Goal: Information Seeking & Learning: Learn about a topic

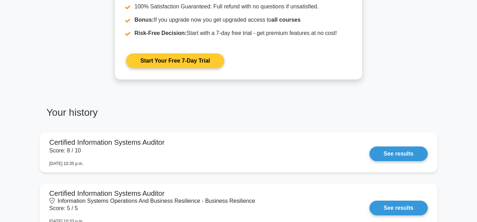
scroll to position [356, 0]
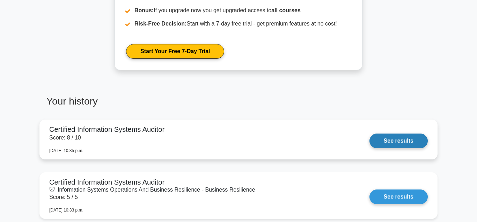
click at [397, 139] on link "See results" at bounding box center [398, 140] width 58 height 15
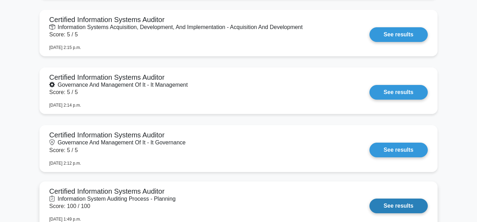
scroll to position [1104, 0]
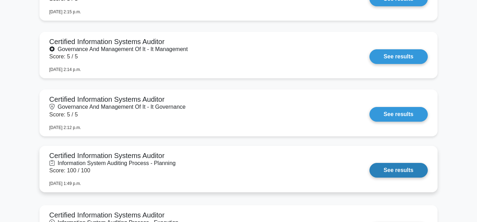
click at [403, 168] on link "See results" at bounding box center [398, 170] width 58 height 15
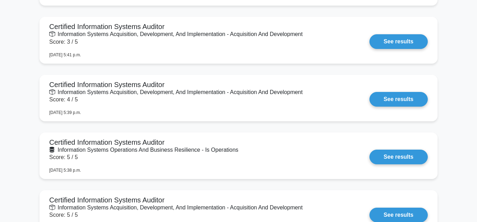
scroll to position [0, 0]
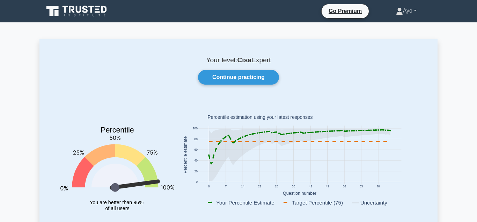
click at [414, 11] on link "Ayo" at bounding box center [406, 11] width 54 height 14
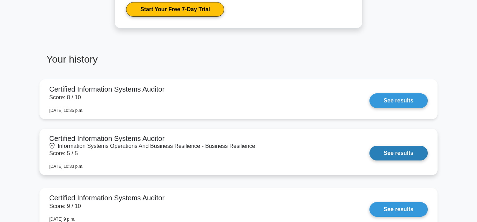
scroll to position [427, 0]
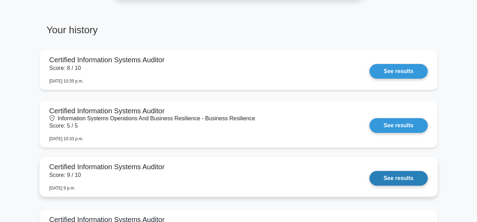
click at [399, 175] on link "See results" at bounding box center [398, 178] width 58 height 15
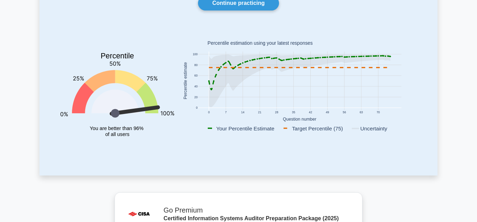
scroll to position [0, 0]
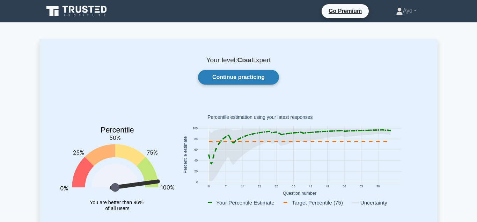
click at [230, 74] on link "Continue practicing" at bounding box center [238, 77] width 81 height 15
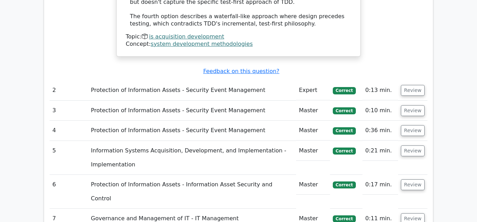
scroll to position [962, 0]
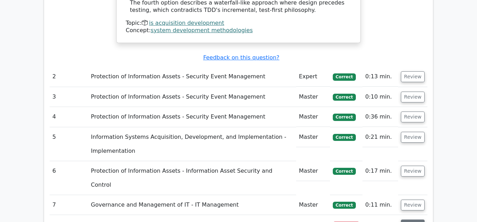
click at [410, 219] on button "Review" at bounding box center [413, 224] width 24 height 11
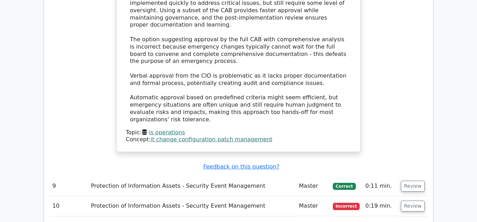
scroll to position [1425, 0]
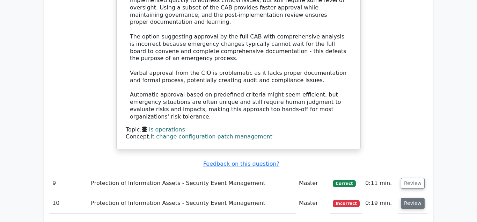
click at [412, 198] on button "Review" at bounding box center [413, 203] width 24 height 11
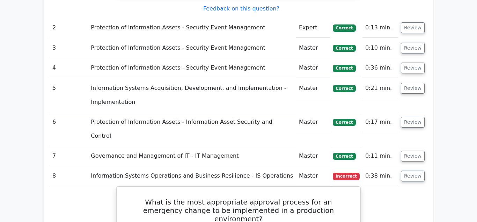
scroll to position [997, 0]
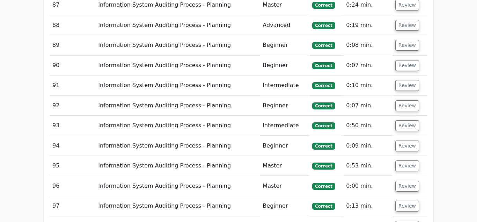
scroll to position [2742, 0]
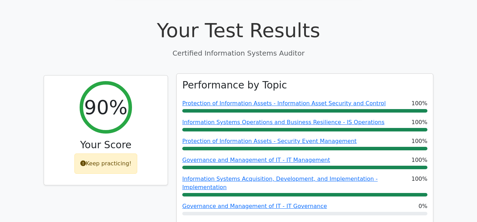
scroll to position [249, 0]
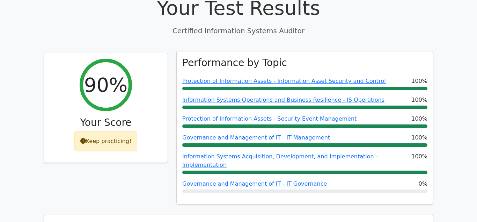
click at [200, 61] on div "Performance by Topic Protection of Information Assets - Information Asset Secur…" at bounding box center [305, 127] width 256 height 153
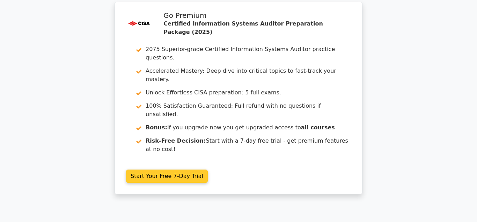
scroll to position [0, 0]
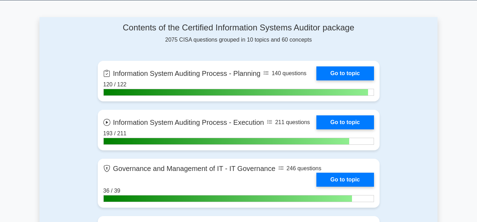
scroll to position [463, 0]
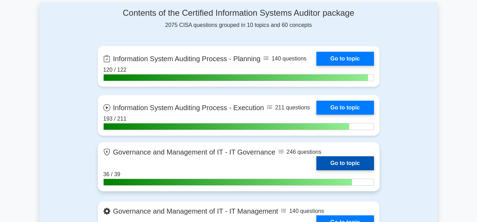
click at [340, 160] on link "Go to topic" at bounding box center [344, 163] width 57 height 14
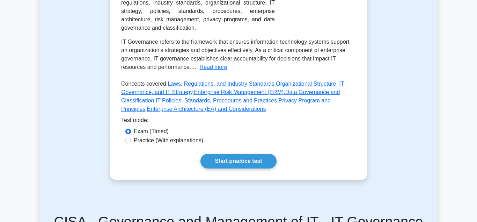
scroll to position [178, 0]
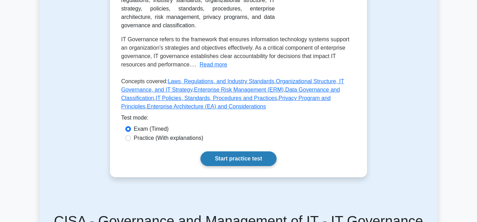
click at [241, 151] on link "Start practice test" at bounding box center [238, 158] width 76 height 15
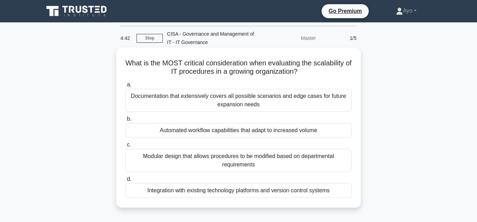
click at [193, 132] on div "Automated workflow capabilities that adapt to increased volume" at bounding box center [238, 130] width 226 height 15
click at [125, 121] on input "b. Automated workflow capabilities that adapt to increased volume" at bounding box center [125, 119] width 0 height 5
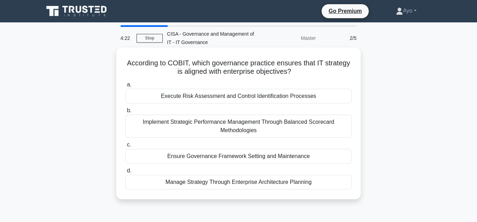
click at [214, 95] on div "Execute Risk Assessment and Control Identification Processes" at bounding box center [238, 96] width 226 height 15
click at [125, 87] on input "a. Execute Risk Assessment and Control Identification Processes" at bounding box center [125, 84] width 0 height 5
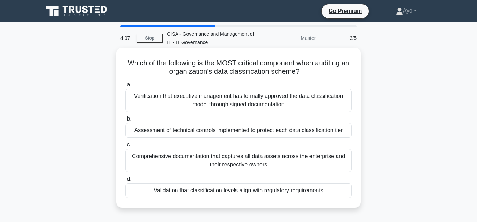
click at [193, 190] on div "Validation that classification levels align with regulatory requirements" at bounding box center [238, 190] width 226 height 15
click at [125, 181] on input "d. Validation that classification levels align with regulatory requirements" at bounding box center [125, 179] width 0 height 5
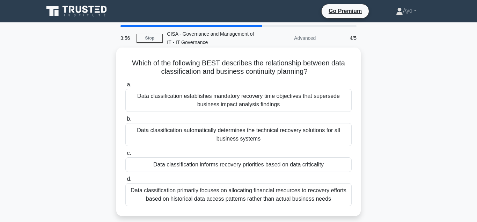
click at [190, 166] on div "Data classification informs recovery priorities based on data criticality" at bounding box center [238, 164] width 226 height 15
click at [125, 155] on input "c. Data classification informs recovery priorities based on data criticality" at bounding box center [125, 153] width 0 height 5
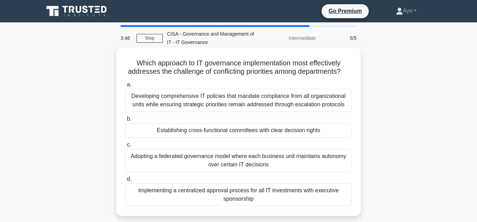
click at [183, 130] on div "Establishing cross-functional committees with clear decision rights" at bounding box center [238, 130] width 226 height 15
click at [125, 121] on input "b. Establishing cross-functional committees with clear decision rights" at bounding box center [125, 119] width 0 height 5
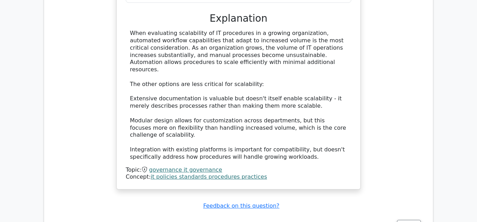
scroll to position [712, 0]
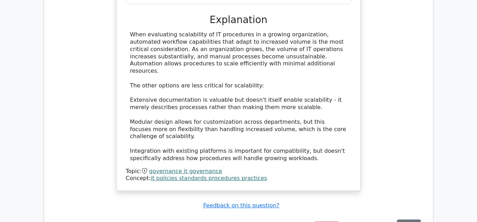
click at [408, 219] on button "Review" at bounding box center [409, 224] width 24 height 11
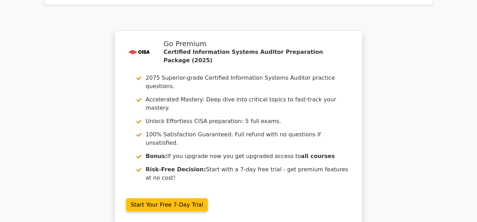
scroll to position [1389, 0]
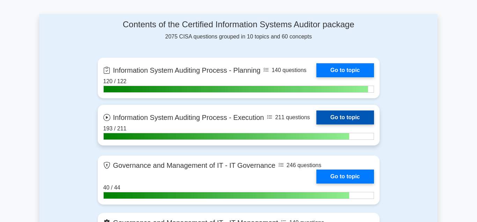
scroll to position [463, 0]
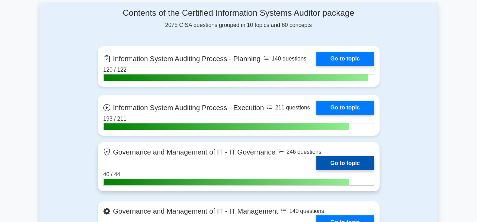
click at [344, 158] on link "Go to topic" at bounding box center [344, 163] width 57 height 14
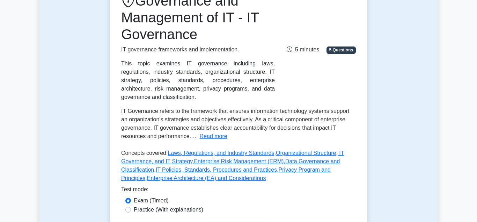
scroll to position [142, 0]
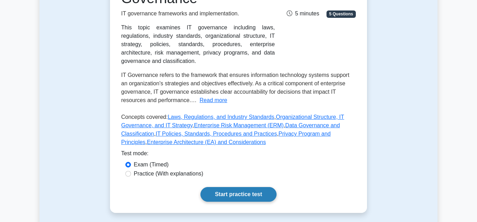
click at [243, 187] on link "Start practice test" at bounding box center [238, 194] width 76 height 15
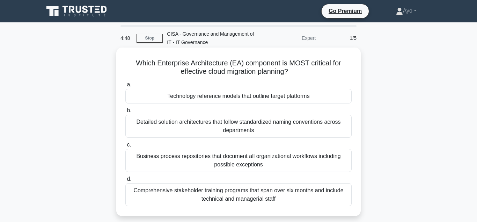
click at [210, 96] on div "Technology reference models that outline target platforms" at bounding box center [238, 96] width 226 height 15
click at [125, 87] on input "a. Technology reference models that outline target platforms" at bounding box center [125, 84] width 0 height 5
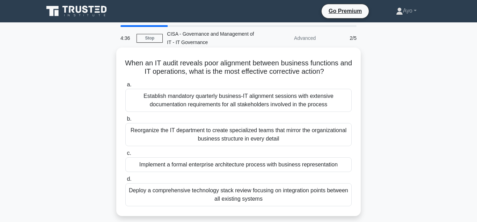
click at [209, 165] on div "Implement a formal enterprise architecture process with business representation" at bounding box center [238, 164] width 226 height 15
click at [125, 155] on input "c. Implement a formal enterprise architecture process with business representat…" at bounding box center [125, 153] width 0 height 5
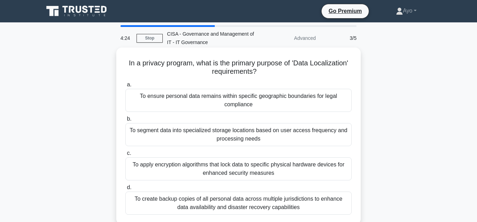
click at [172, 97] on div "To ensure personal data remains within specific geographic boundaries for legal…" at bounding box center [238, 100] width 226 height 23
click at [125, 87] on input "a. To ensure personal data remains within specific geographic boundaries for le…" at bounding box center [125, 84] width 0 height 5
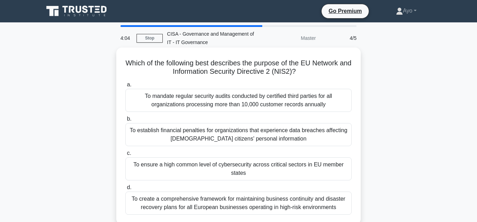
click at [196, 164] on div "To ensure a high common level of cybersecurity across critical sectors in EU me…" at bounding box center [238, 168] width 226 height 23
click at [125, 155] on input "c. To ensure a high common level of cybersecurity across critical sectors in EU…" at bounding box center [125, 153] width 0 height 5
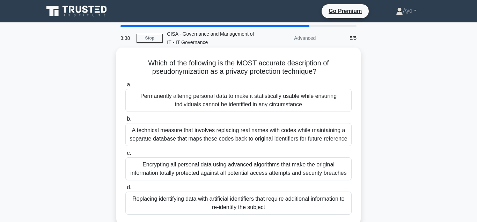
click at [201, 199] on div "Replacing identifying data with artificial identifiers that require additional …" at bounding box center [238, 202] width 226 height 23
click at [125, 190] on input "d. Replacing identifying data with artificial identifiers that require addition…" at bounding box center [125, 187] width 0 height 5
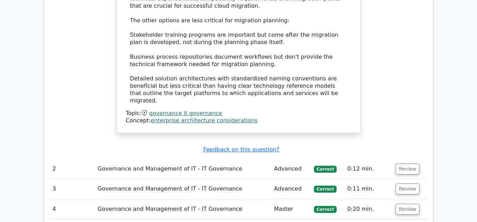
scroll to position [819, 0]
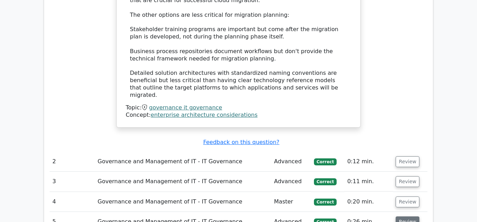
click at [402, 216] on button "Review" at bounding box center [408, 221] width 24 height 11
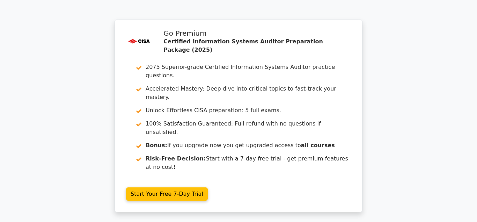
scroll to position [1478, 0]
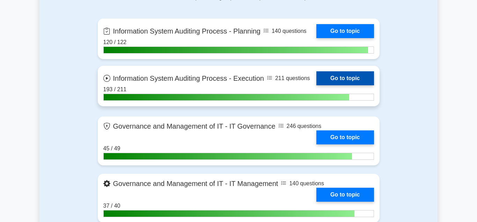
scroll to position [499, 0]
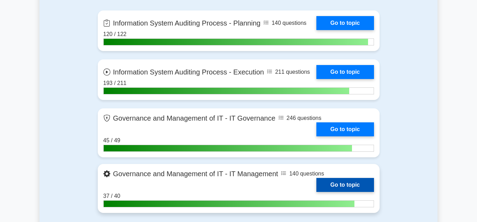
click at [330, 182] on link "Go to topic" at bounding box center [344, 185] width 57 height 14
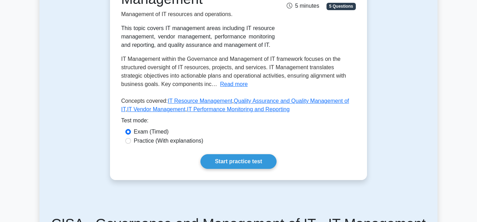
scroll to position [142, 0]
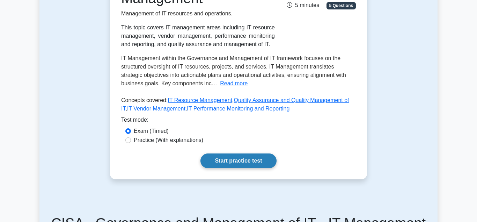
click at [239, 161] on link "Start practice test" at bounding box center [238, 160] width 76 height 15
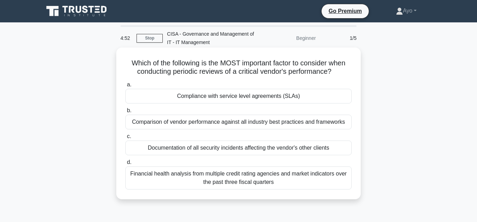
click at [205, 96] on div "Compliance with service level agreements (SLAs)" at bounding box center [238, 96] width 226 height 15
click at [125, 87] on input "a. Compliance with service level agreements (SLAs)" at bounding box center [125, 84] width 0 height 5
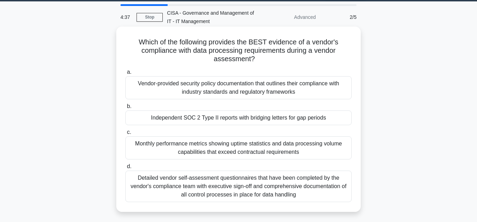
scroll to position [36, 0]
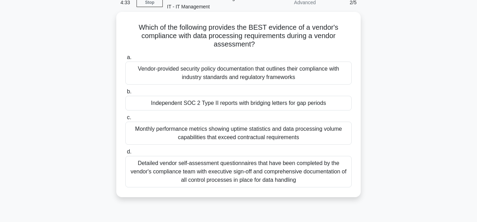
click at [174, 102] on div "Independent SOC 2 Type II reports with bridging letters for gap periods" at bounding box center [238, 103] width 226 height 15
click at [125, 94] on input "b. Independent SOC 2 Type II reports with bridging letters for gap periods" at bounding box center [125, 91] width 0 height 5
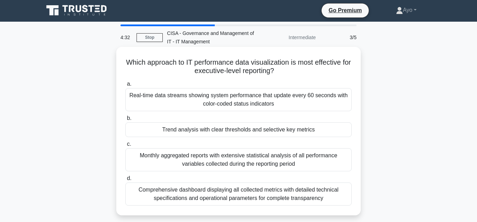
scroll to position [0, 0]
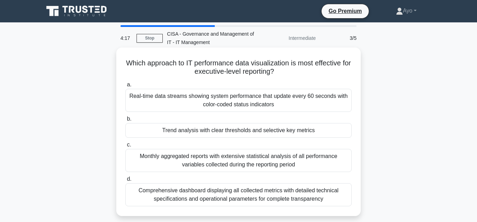
click at [185, 131] on div "Trend analysis with clear thresholds and selective key metrics" at bounding box center [238, 130] width 226 height 15
click at [125, 121] on input "b. Trend analysis with clear thresholds and selective key metrics" at bounding box center [125, 119] width 0 height 5
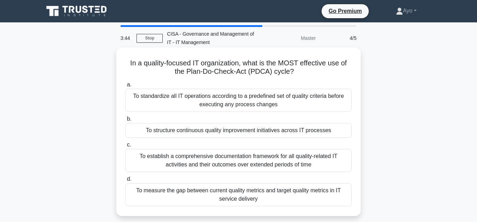
click at [172, 130] on div "To structure continuous quality improvement initiatives across IT processes" at bounding box center [238, 130] width 226 height 15
click at [125, 121] on input "b. To structure continuous quality improvement initiatives across IT processes" at bounding box center [125, 119] width 0 height 5
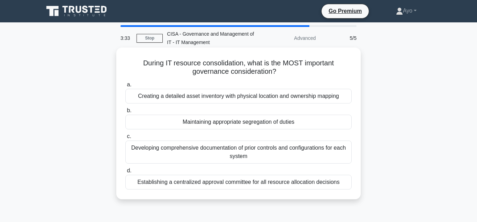
click at [208, 123] on div "Maintaining appropriate segregation of duties" at bounding box center [238, 122] width 226 height 15
click at [125, 113] on input "b. Maintaining appropriate segregation of duties" at bounding box center [125, 110] width 0 height 5
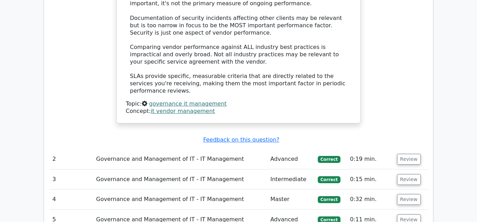
scroll to position [819, 0]
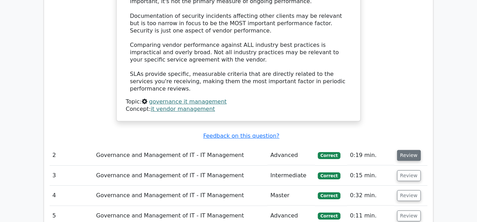
click at [405, 150] on button "Review" at bounding box center [409, 155] width 24 height 11
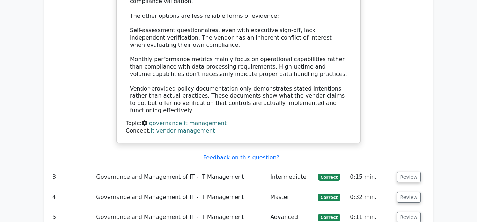
scroll to position [1247, 0]
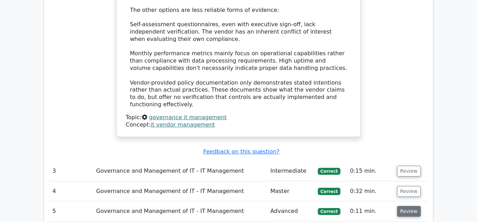
click at [405, 206] on button "Review" at bounding box center [409, 211] width 24 height 11
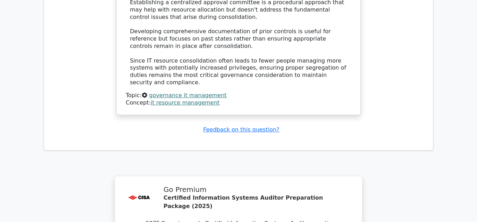
scroll to position [1852, 0]
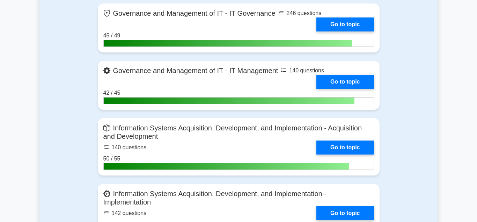
scroll to position [605, 0]
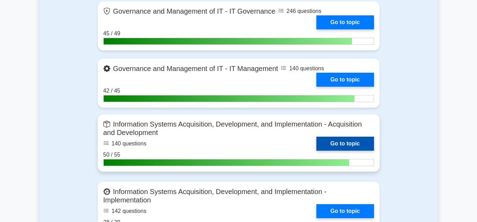
click at [337, 140] on link "Go to topic" at bounding box center [344, 144] width 57 height 14
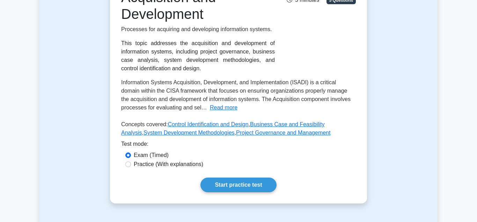
scroll to position [178, 0]
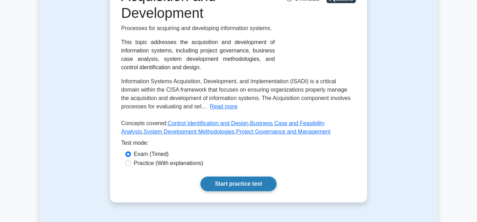
click at [233, 181] on link "Start practice test" at bounding box center [238, 183] width 76 height 15
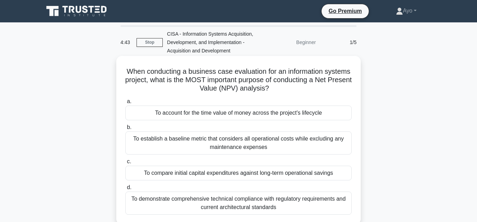
click at [211, 113] on div "To account for the time value of money across the project's lifecycle" at bounding box center [238, 112] width 226 height 15
click at [125, 104] on input "a. To account for the time value of money across the project's lifecycle" at bounding box center [125, 101] width 0 height 5
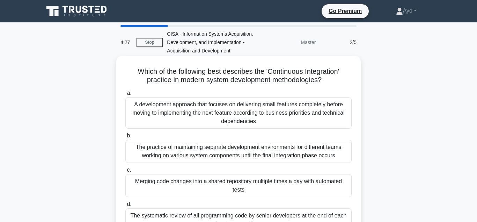
scroll to position [36, 0]
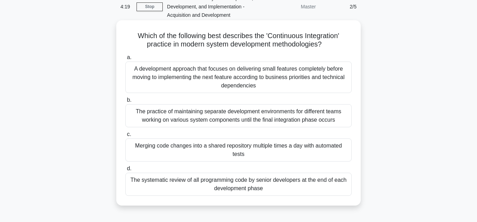
click at [177, 147] on div "Merging code changes into a shared repository multiple times a day with automat…" at bounding box center [238, 149] width 226 height 23
click at [125, 137] on input "c. Merging code changes into a shared repository multiple times a day with auto…" at bounding box center [125, 134] width 0 height 5
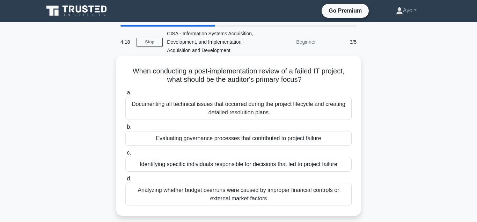
scroll to position [0, 0]
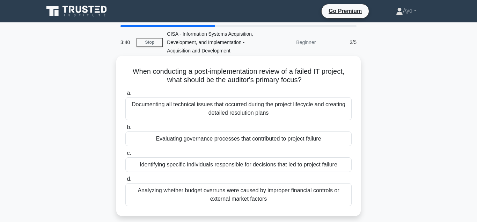
click at [194, 140] on div "Evaluating governance processes that contributed to project failure" at bounding box center [238, 138] width 226 height 15
click at [125, 130] on input "b. Evaluating governance processes that contributed to project failure" at bounding box center [125, 127] width 0 height 5
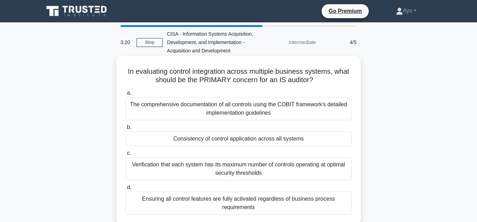
click at [198, 139] on div "Consistency of control application across all systems" at bounding box center [238, 138] width 226 height 15
click at [125, 130] on input "b. Consistency of control application across all systems" at bounding box center [125, 127] width 0 height 5
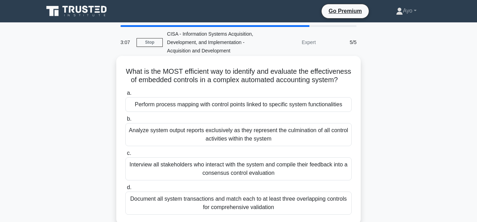
click at [167, 106] on div "Perform process mapping with control points linked to specific system functiona…" at bounding box center [238, 104] width 226 height 15
click at [125, 95] on input "a. Perform process mapping with control points linked to specific system functi…" at bounding box center [125, 93] width 0 height 5
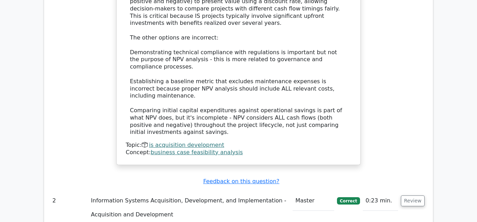
scroll to position [890, 0]
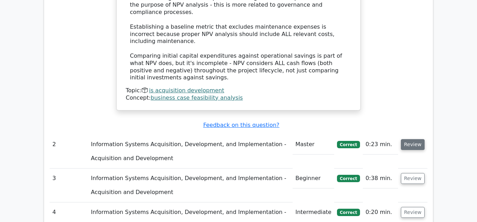
click at [414, 139] on button "Review" at bounding box center [413, 144] width 24 height 11
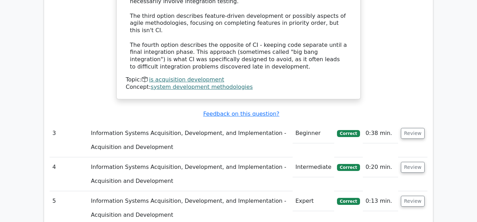
scroll to position [1353, 0]
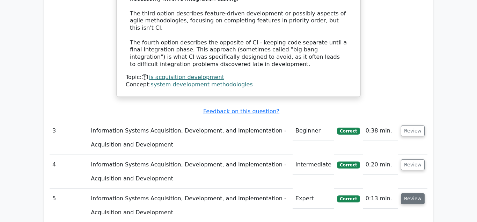
click at [412, 193] on button "Review" at bounding box center [413, 198] width 24 height 11
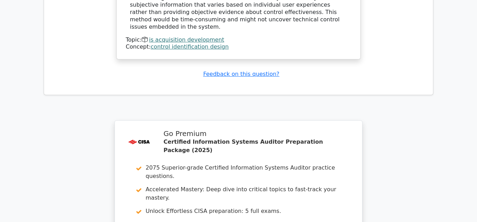
scroll to position [1995, 0]
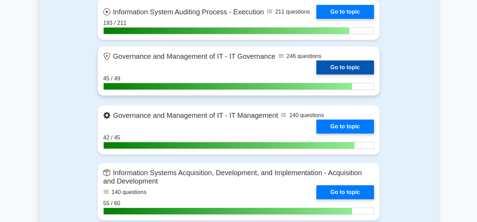
scroll to position [570, 0]
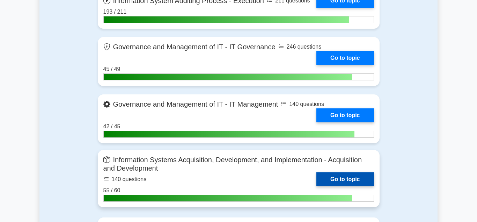
click at [340, 176] on link "Go to topic" at bounding box center [344, 179] width 57 height 14
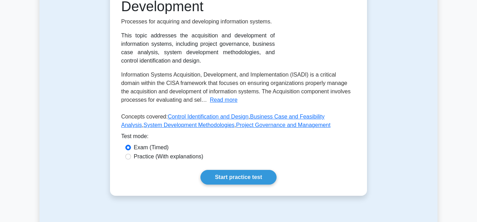
scroll to position [249, 0]
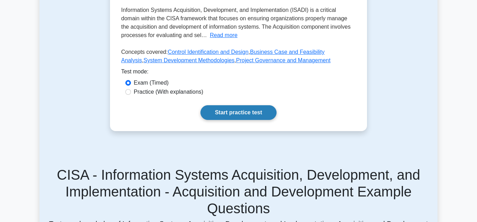
click at [243, 113] on link "Start practice test" at bounding box center [238, 112] width 76 height 15
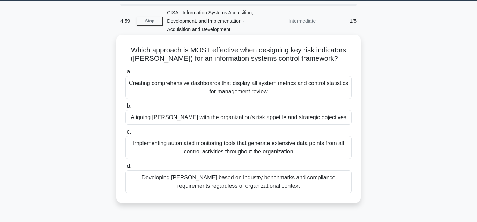
scroll to position [36, 0]
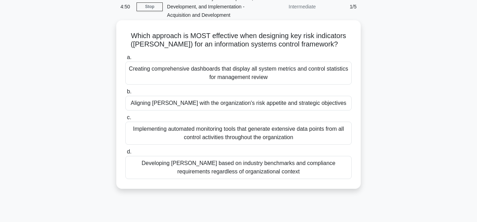
click at [183, 103] on div "Aligning [PERSON_NAME] with the organization's risk appetite and strategic obje…" at bounding box center [238, 103] width 226 height 15
click at [125, 94] on input "b. Aligning [PERSON_NAME] with the organization's risk appetite and strategic o…" at bounding box center [125, 91] width 0 height 5
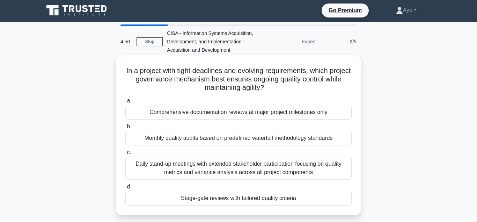
scroll to position [0, 0]
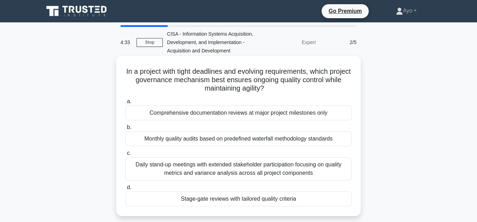
click at [213, 200] on div "Stage-gate reviews with tailored quality criteria" at bounding box center [238, 198] width 226 height 15
click at [125, 190] on input "d. Stage-gate reviews with tailored quality criteria" at bounding box center [125, 187] width 0 height 5
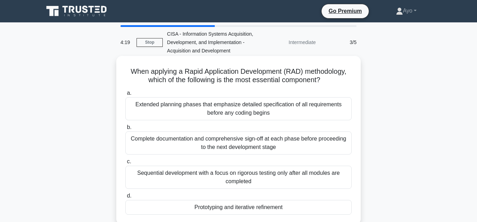
click at [239, 209] on div "Prototyping and iterative refinement" at bounding box center [238, 207] width 226 height 15
click at [125, 198] on input "d. Prototyping and iterative refinement" at bounding box center [125, 195] width 0 height 5
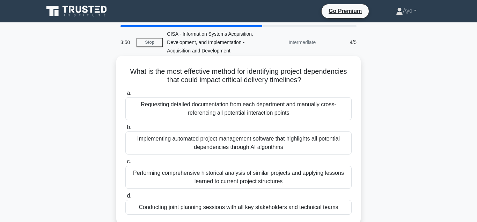
click at [206, 208] on div "Conducting joint planning sessions with all key stakeholders and technical teams" at bounding box center [238, 207] width 226 height 15
click at [125, 198] on input "d. Conducting joint planning sessions with all key stakeholders and technical t…" at bounding box center [125, 195] width 0 height 5
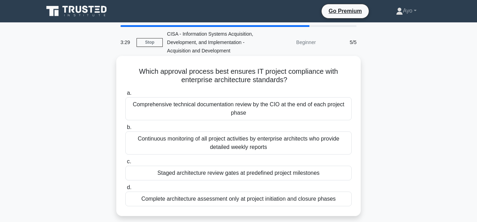
click at [178, 175] on div "Staged architecture review gates at predefined project milestones" at bounding box center [238, 173] width 226 height 15
click at [125, 164] on input "c. Staged architecture review gates at predefined project milestones" at bounding box center [125, 161] width 0 height 5
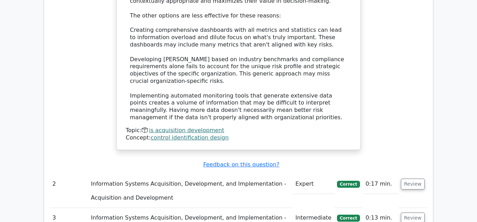
scroll to position [926, 0]
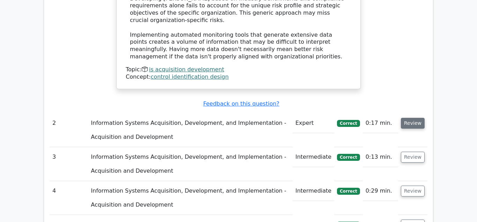
click at [411, 118] on button "Review" at bounding box center [413, 123] width 24 height 11
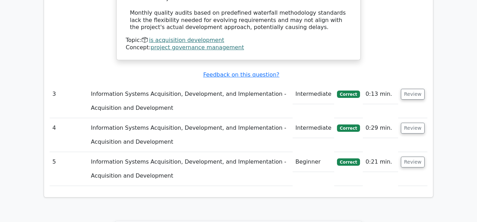
scroll to position [1389, 0]
